Goal: Find specific page/section: Find specific page/section

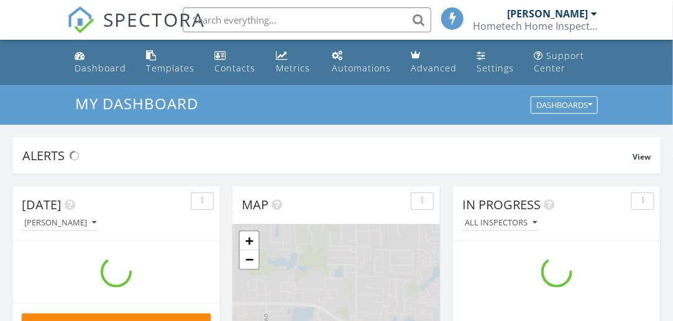
scroll to position [1151, 693]
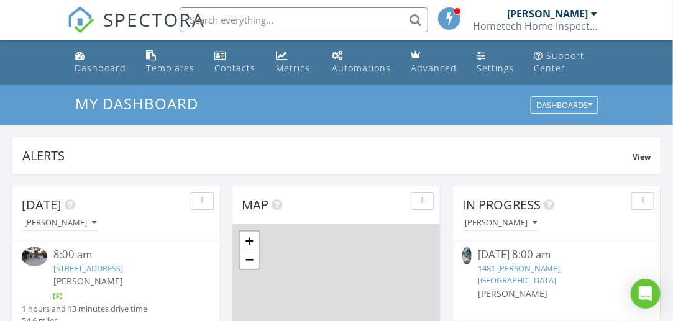
click at [259, 18] on input "text" at bounding box center [304, 19] width 249 height 25
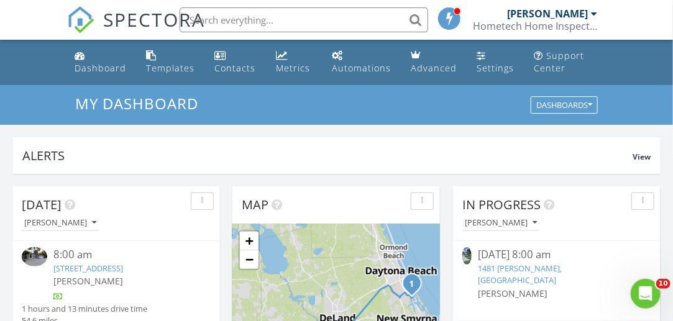
scroll to position [0, 0]
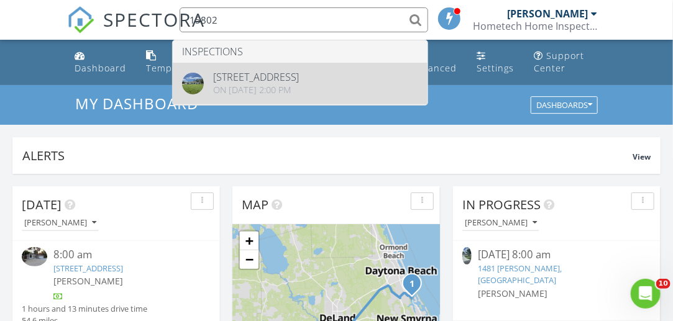
type input "15802"
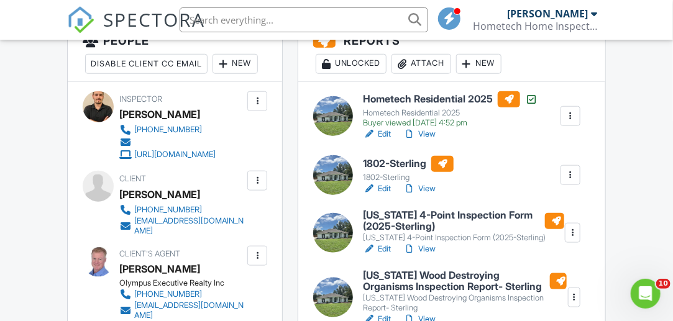
scroll to position [356, 0]
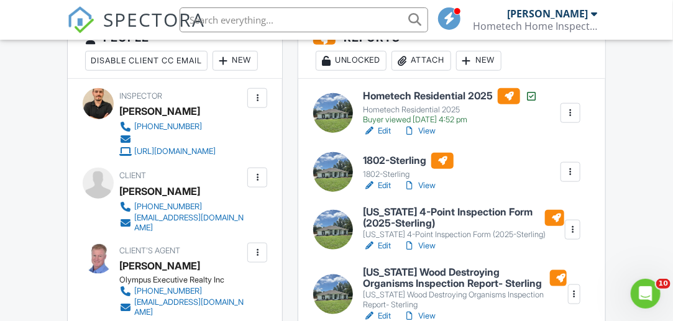
click at [431, 187] on link "View" at bounding box center [420, 186] width 32 height 12
